Goal: Task Accomplishment & Management: Use online tool/utility

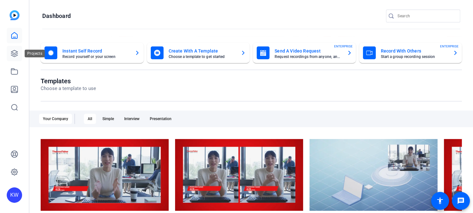
click at [18, 53] on icon at bounding box center [15, 54] width 8 height 8
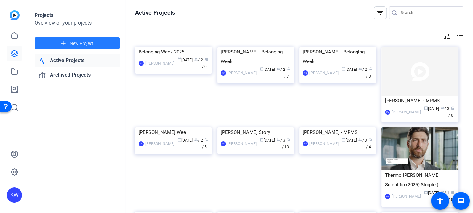
click at [63, 41] on mat-icon "add" at bounding box center [63, 43] width 8 height 8
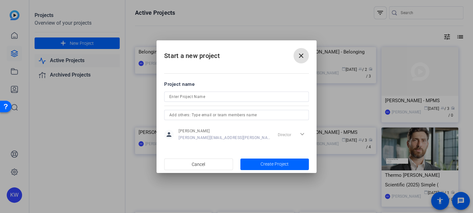
click at [189, 94] on input at bounding box center [236, 97] width 134 height 8
type input "Helen Neal - MPMS"
click at [193, 118] on input "text" at bounding box center [236, 115] width 134 height 8
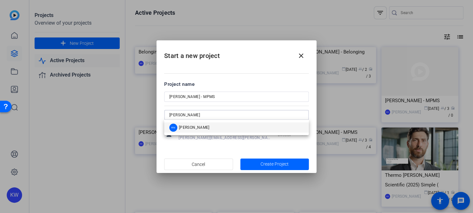
type input "robin na"
click at [191, 124] on div "RN Robin Nalepa" at bounding box center [189, 128] width 40 height 8
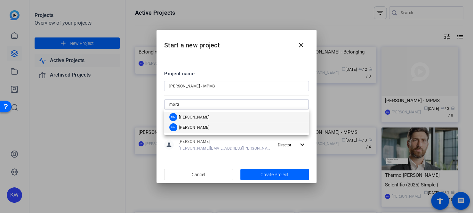
type input "morg"
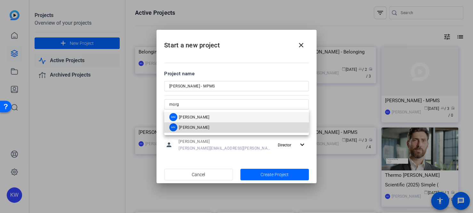
click at [190, 126] on span "[PERSON_NAME]" at bounding box center [194, 127] width 31 height 5
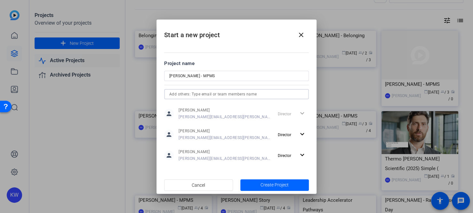
scroll to position [32, 0]
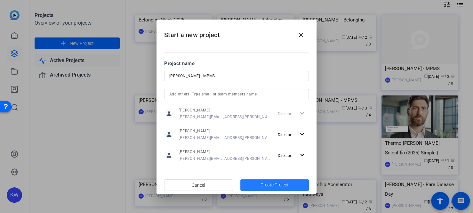
click at [281, 185] on span "Create Project" at bounding box center [275, 185] width 28 height 7
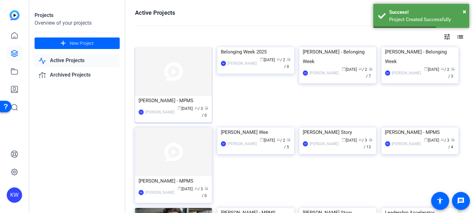
click at [174, 81] on img at bounding box center [173, 71] width 77 height 49
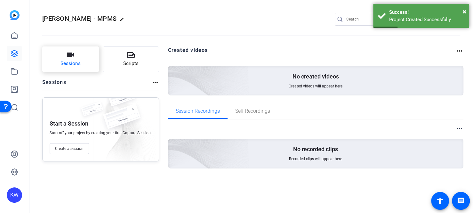
click at [78, 57] on button "Sessions" at bounding box center [70, 59] width 57 height 26
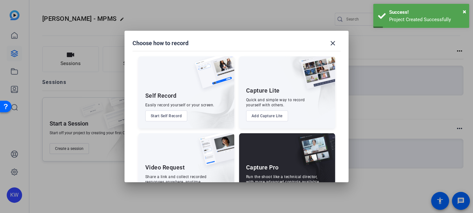
click at [254, 145] on div "Capture Pro Run the shoot like a technical director, with more advanced control…" at bounding box center [287, 169] width 96 height 72
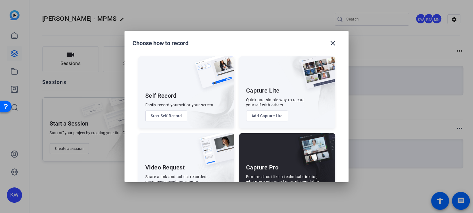
scroll to position [30, 0]
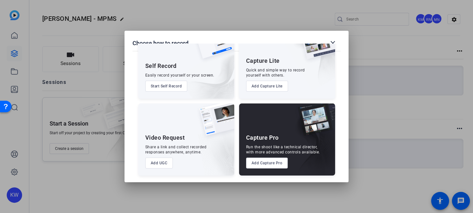
click at [262, 164] on button "Add Capture Pro" at bounding box center [267, 163] width 42 height 11
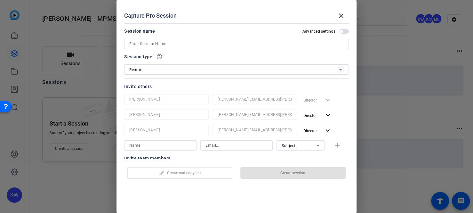
click at [157, 44] on input at bounding box center [236, 44] width 215 height 8
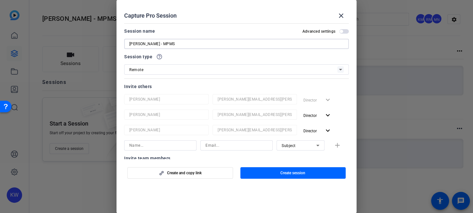
type input "[PERSON_NAME] - MPMS"
click at [165, 143] on input at bounding box center [160, 146] width 62 height 8
type input "Helen.Neal@thermofisher.com"
click at [246, 148] on input at bounding box center [237, 146] width 62 height 8
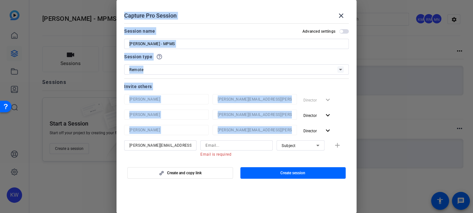
drag, startPoint x: 187, startPoint y: 145, endPoint x: 114, endPoint y: 138, distance: 73.0
click at [114, 138] on div "Choose how to record close Self Record Easily record yourself or your screen. S…" at bounding box center [236, 106] width 473 height 213
click at [175, 143] on input "Helen.Neal@thermofisher.com" at bounding box center [160, 146] width 62 height 8
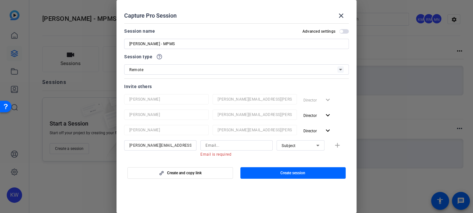
click at [175, 143] on input "Helen.Neal@thermofisher.com" at bounding box center [160, 146] width 62 height 8
drag, startPoint x: 223, startPoint y: 146, endPoint x: 219, endPoint y: 146, distance: 4.2
click at [223, 146] on input at bounding box center [237, 146] width 62 height 8
paste input "Helen.Neal@thermofisher.com"
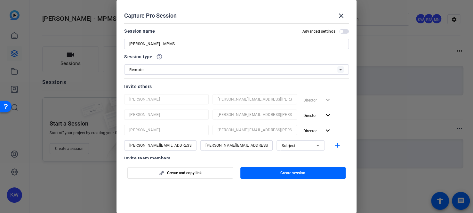
type input "Helen.Neal@thermofisher.com"
drag, startPoint x: 184, startPoint y: 143, endPoint x: 91, endPoint y: 131, distance: 94.3
click at [91, 131] on div "Choose how to record close Self Record Easily record yourself or your screen. S…" at bounding box center [236, 106] width 473 height 213
type input "[PERSON_NAME]"
click at [220, 175] on span "button" at bounding box center [180, 172] width 105 height 15
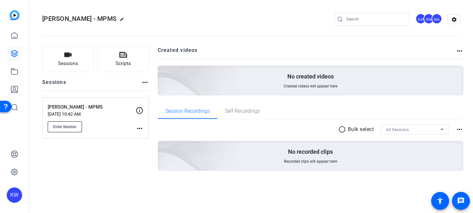
click at [76, 123] on button "Enter Session" at bounding box center [65, 126] width 34 height 11
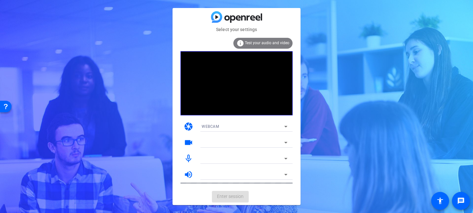
click at [220, 201] on mat-card-actions "Enter session" at bounding box center [237, 196] width 128 height 17
click at [221, 199] on mat-card-actions "Enter session" at bounding box center [237, 196] width 128 height 17
click at [239, 196] on mat-card-actions "Enter session" at bounding box center [237, 196] width 128 height 17
click at [239, 197] on mat-card-actions "Enter session" at bounding box center [237, 196] width 128 height 17
click at [238, 195] on mat-card-actions "Enter session" at bounding box center [237, 196] width 128 height 17
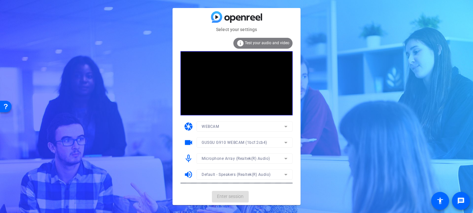
click at [238, 195] on mat-card-actions "Enter session" at bounding box center [237, 196] width 128 height 17
click at [238, 194] on mat-card-actions "Enter session" at bounding box center [237, 196] width 128 height 17
click at [232, 194] on span "Enter session" at bounding box center [230, 196] width 27 height 7
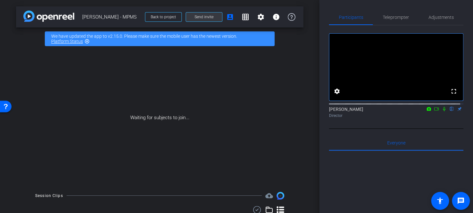
click at [214, 17] on span at bounding box center [204, 16] width 36 height 15
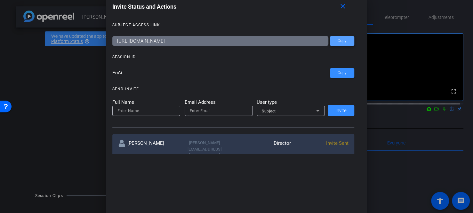
click at [344, 41] on span "Copy" at bounding box center [342, 40] width 9 height 5
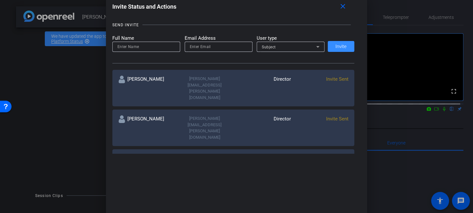
scroll to position [32, 0]
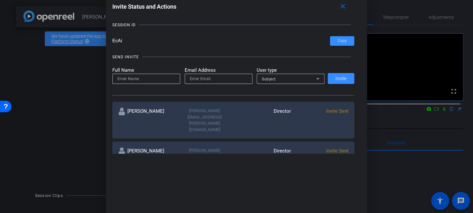
click at [143, 79] on input at bounding box center [147, 79] width 58 height 8
type input "[PERSON_NAME]"
type input "[EMAIL_ADDRESS][PERSON_NAME][DOMAIN_NAME]"
click at [339, 75] on span at bounding box center [341, 78] width 27 height 15
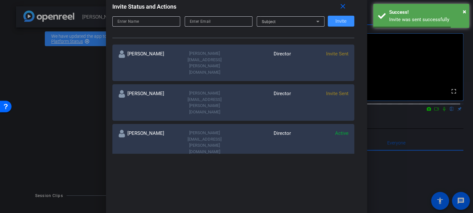
scroll to position [96, 0]
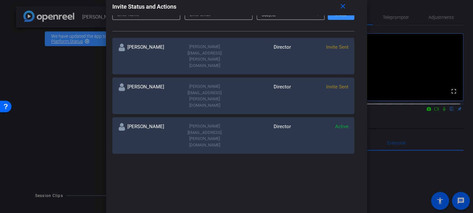
click at [343, 163] on mat-icon "more_horiz" at bounding box center [345, 167] width 8 height 8
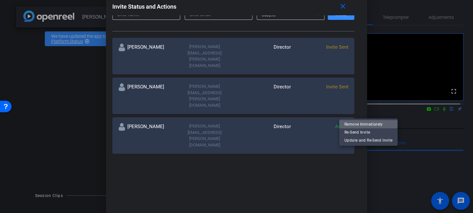
click at [359, 124] on span "Remove Immediately" at bounding box center [369, 124] width 48 height 8
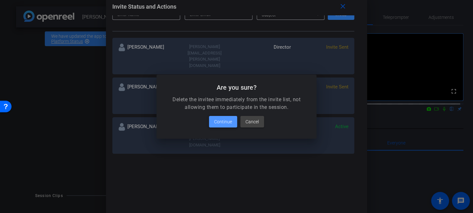
click at [229, 121] on span "Continue" at bounding box center [223, 122] width 18 height 8
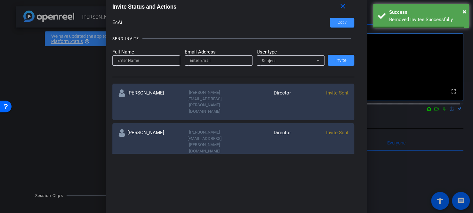
scroll to position [0, 0]
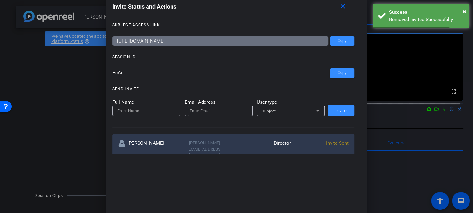
click at [156, 108] on input at bounding box center [147, 111] width 58 height 8
type input "[PERSON_NAME]"
type input "H"
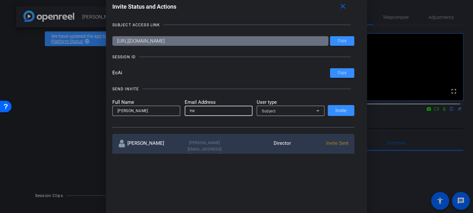
type input "H"
type input "[PERSON_NAME][EMAIL_ADDRESS][PERSON_NAME][DOMAIN_NAME]"
click at [330, 110] on span at bounding box center [341, 110] width 27 height 15
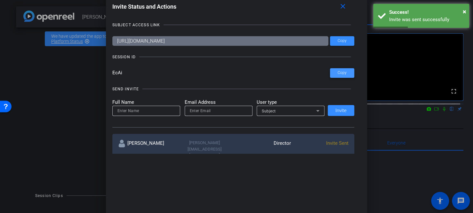
click at [0, 0] on span at bounding box center [0, 0] width 0 height 0
